Goal: Find specific page/section: Find specific page/section

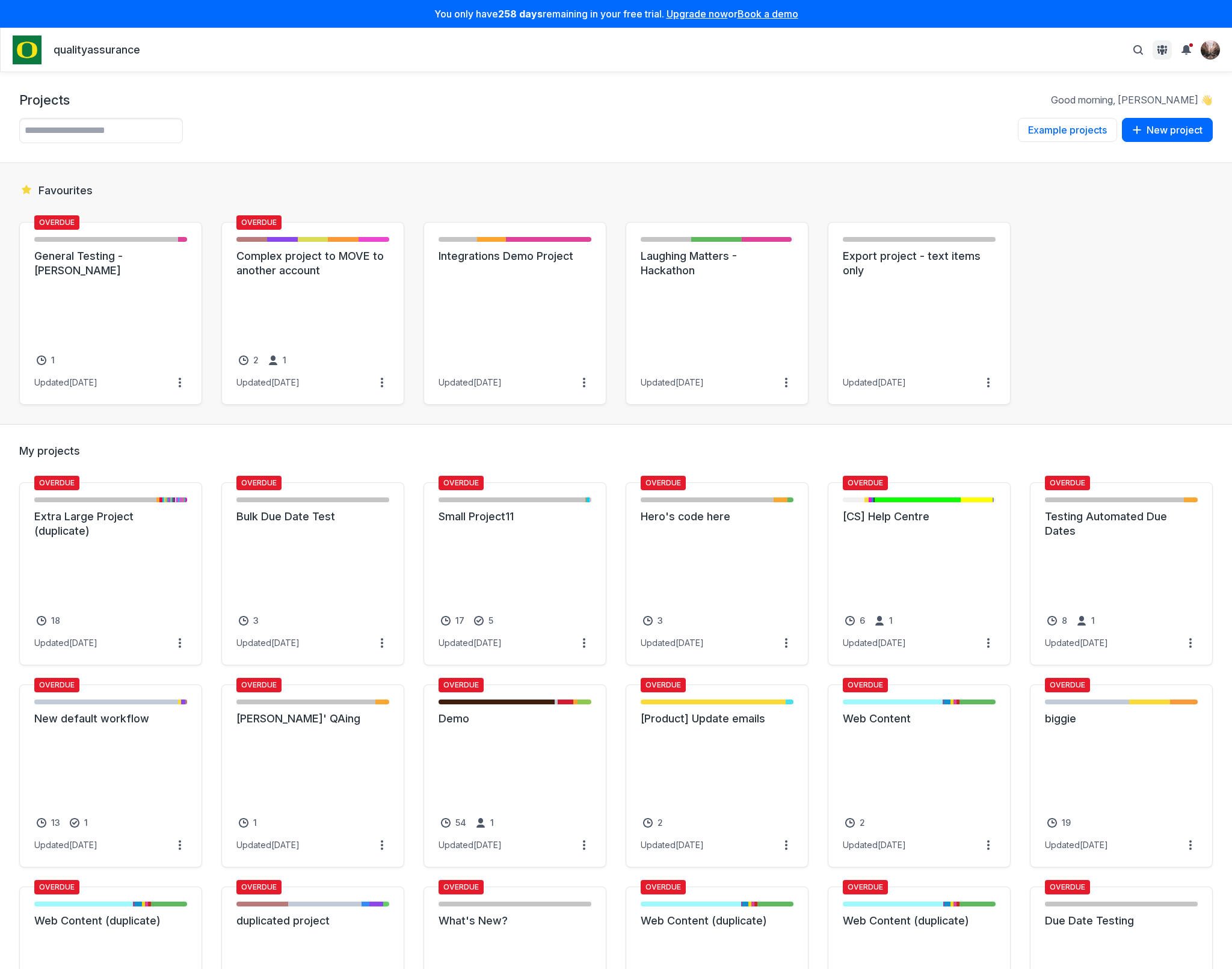
click at [1165, 49] on icon "View People & Groups" at bounding box center [1166, 51] width 2 height 5
click at [523, 264] on link "Integrations Demo Project" at bounding box center [514, 256] width 153 height 15
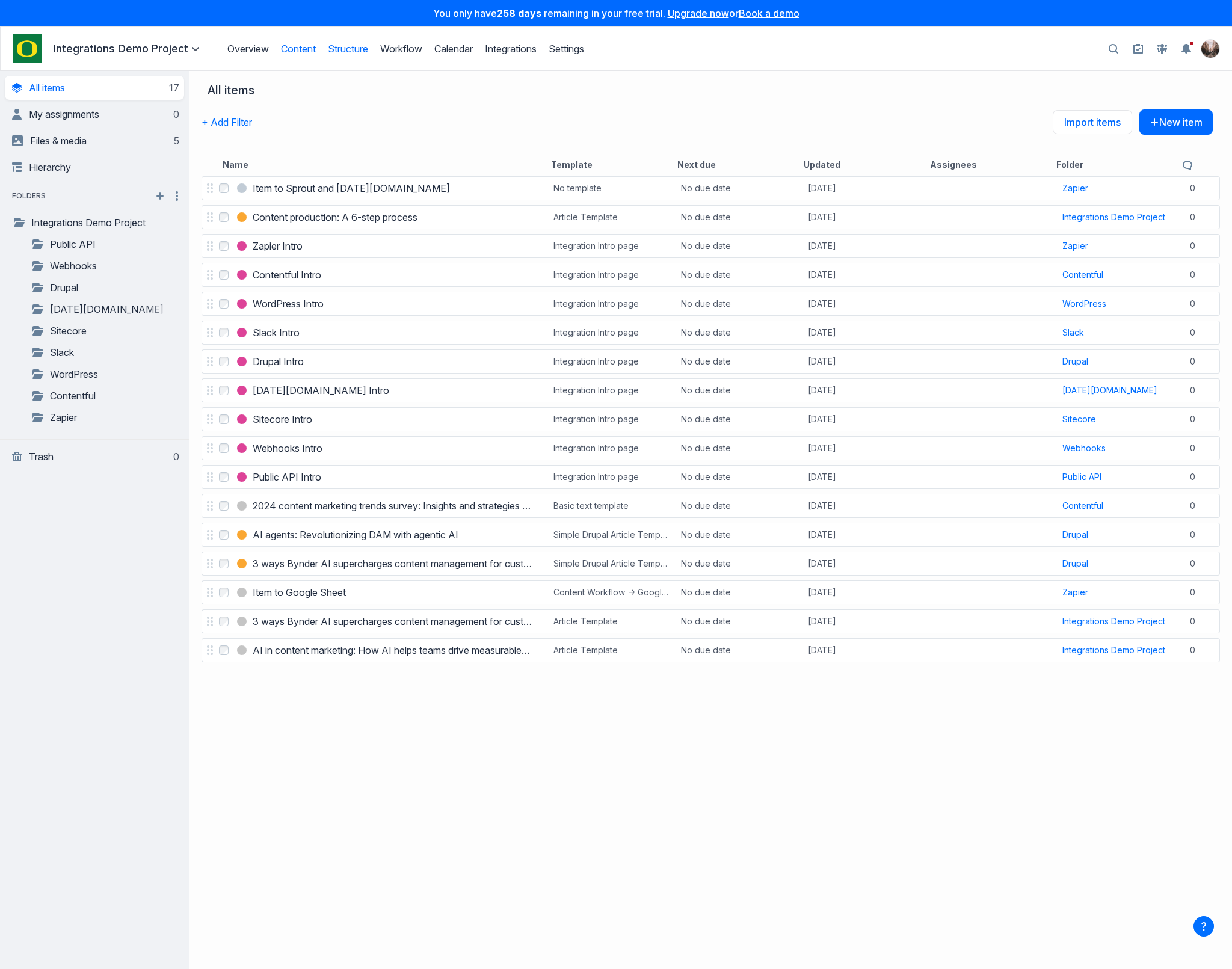
click at [356, 54] on link "Structure" at bounding box center [348, 49] width 40 height 12
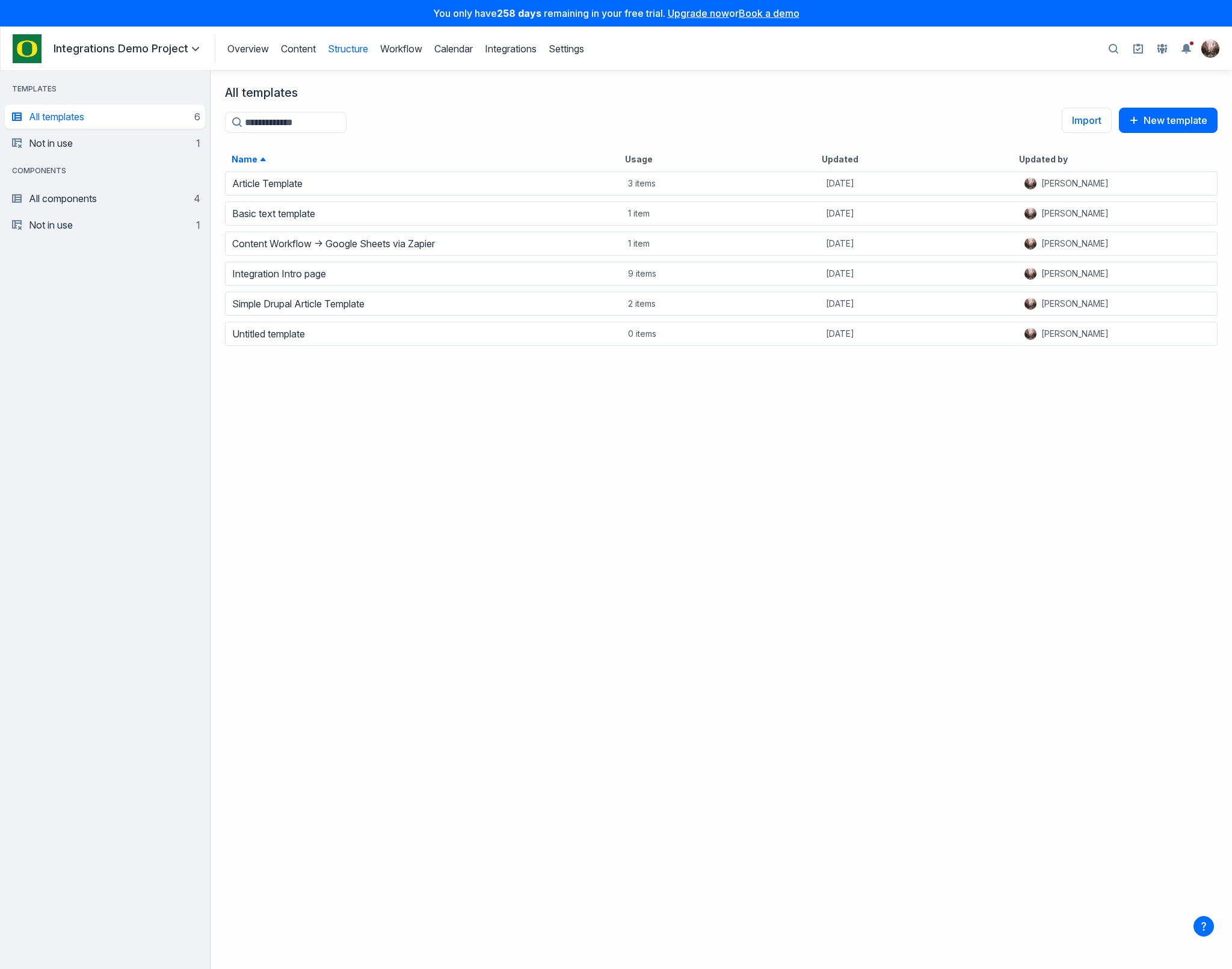
scroll to position [792, 1013]
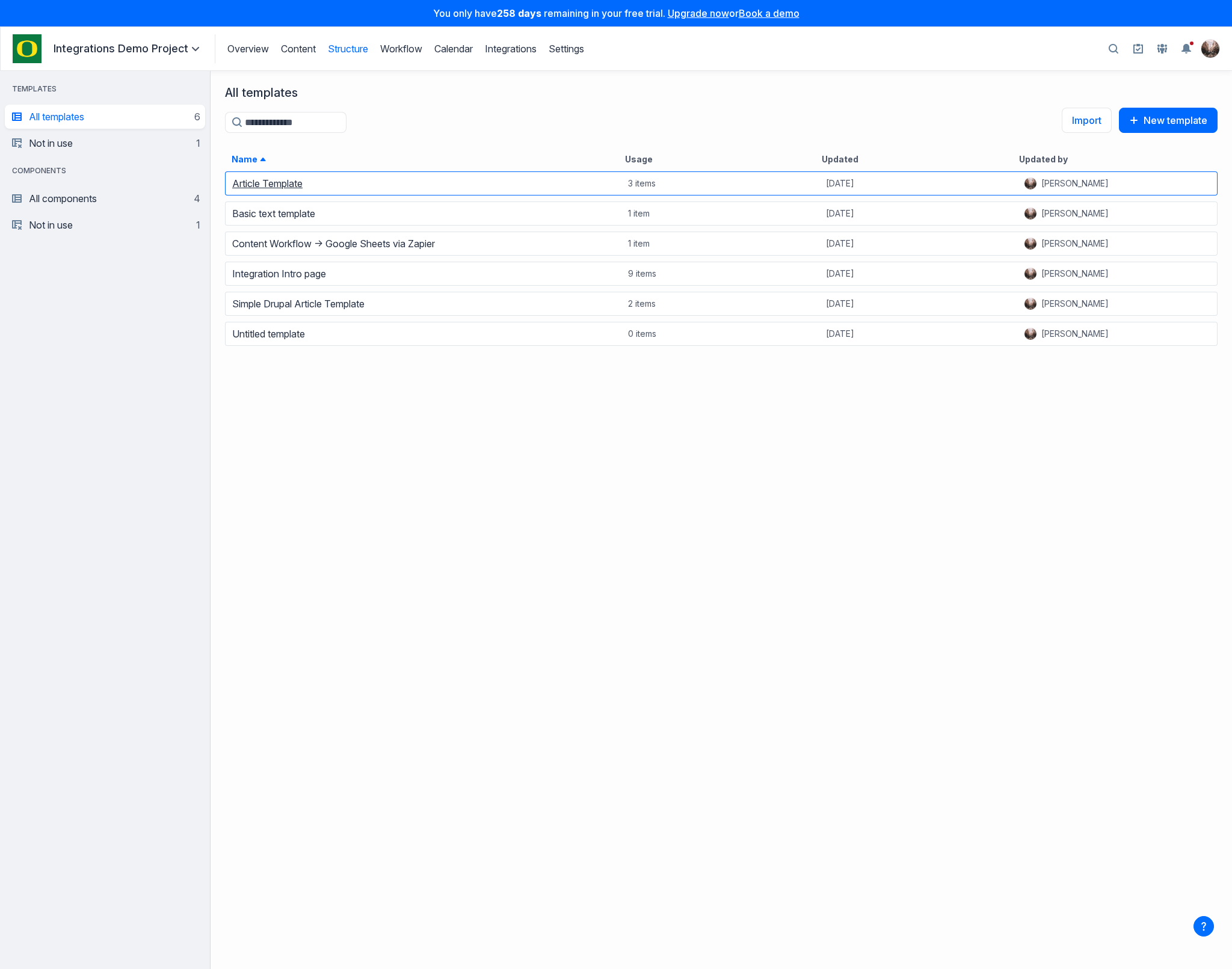
click at [294, 186] on link "Article Template" at bounding box center [267, 184] width 71 height 12
